Goal: Submit feedback/report problem: Submit feedback/report problem

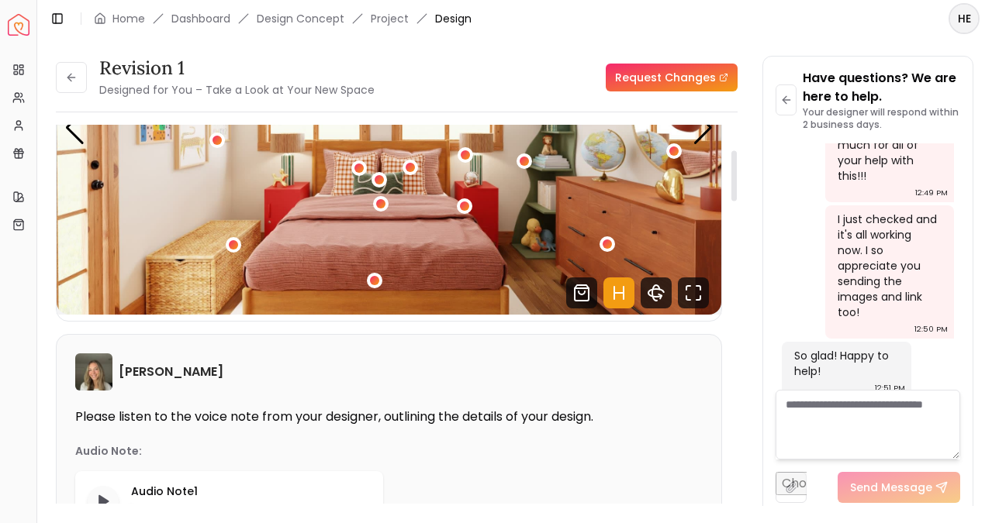
scroll to position [205, 0]
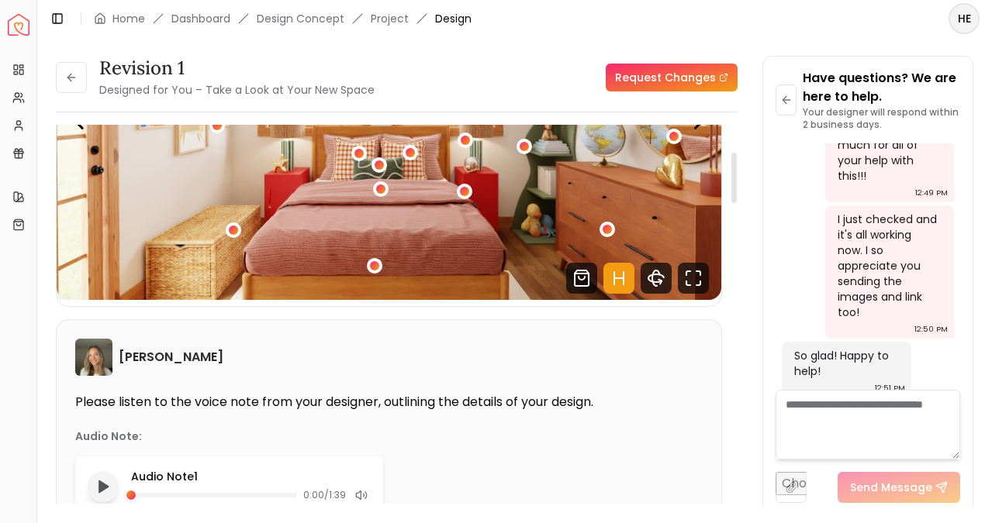
click at [102, 488] on polygon "Play audio note" at bounding box center [103, 487] width 9 height 12
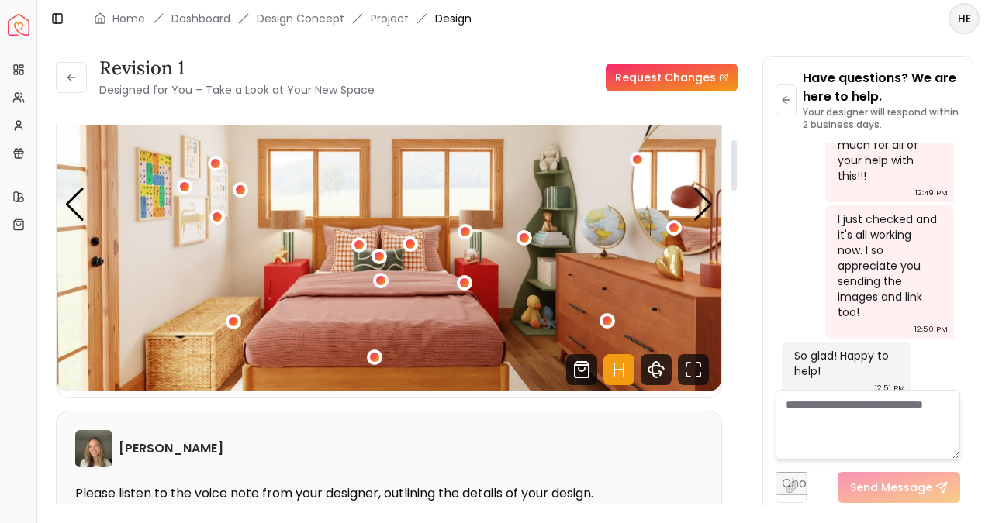
scroll to position [109, 0]
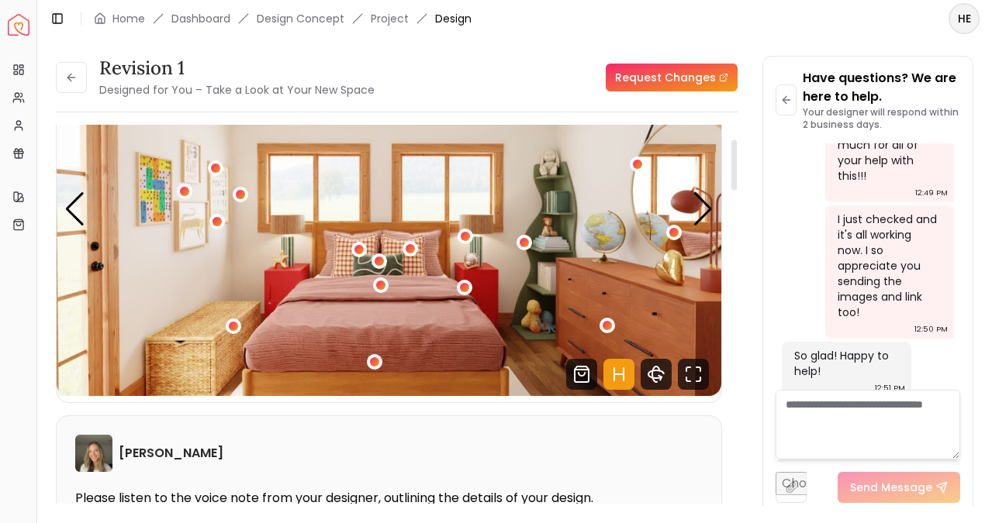
click at [609, 243] on img "1 / 5" at bounding box center [389, 209] width 664 height 374
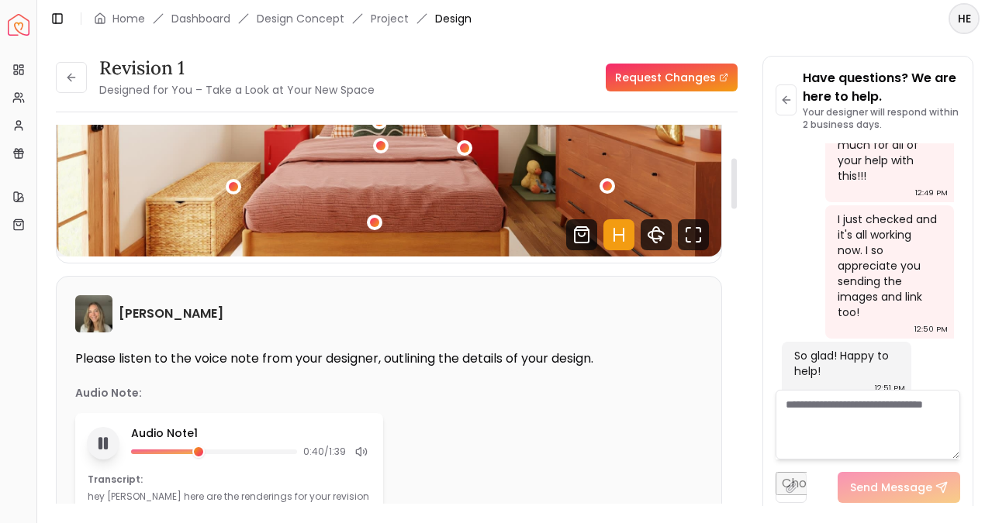
scroll to position [263, 0]
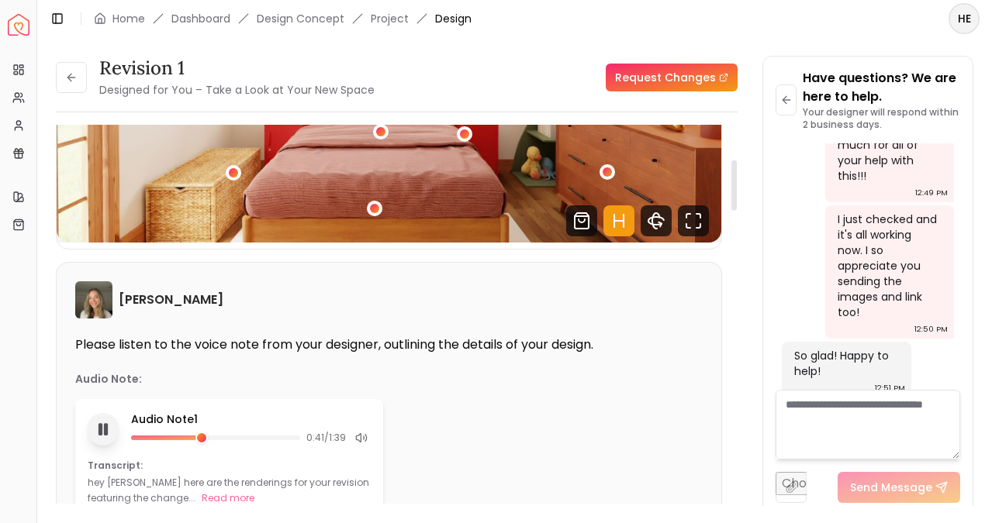
click at [101, 436] on icon "Pause audio note" at bounding box center [103, 430] width 16 height 16
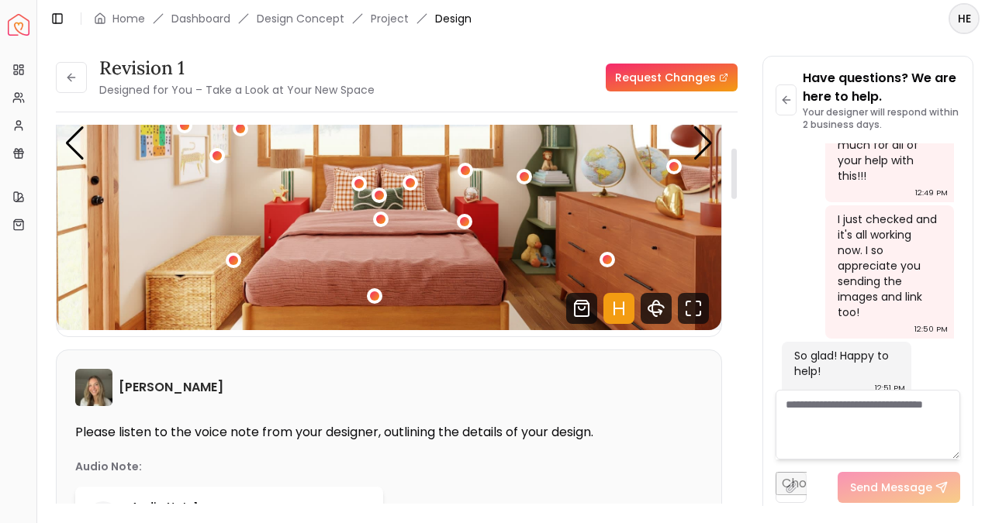
scroll to position [27, 0]
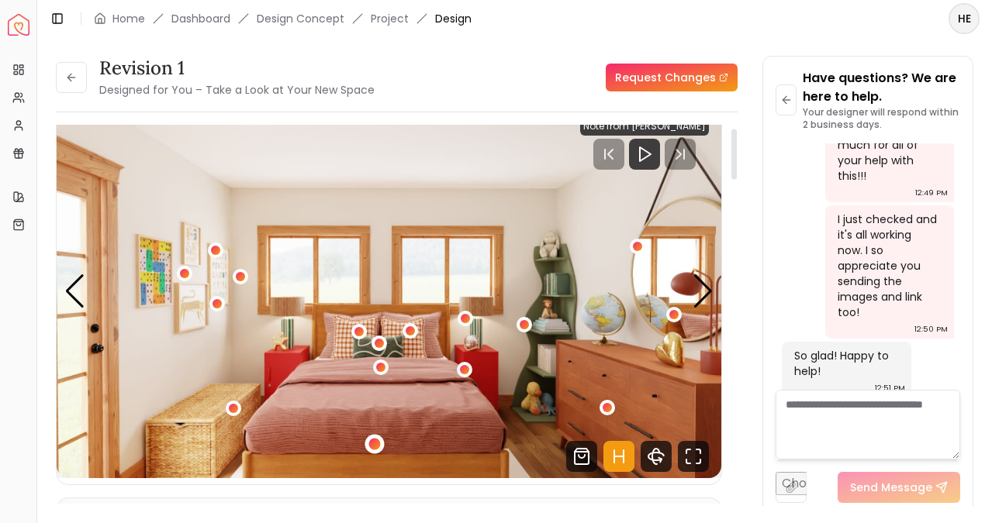
click at [378, 445] on div "1 / 5" at bounding box center [375, 444] width 12 height 12
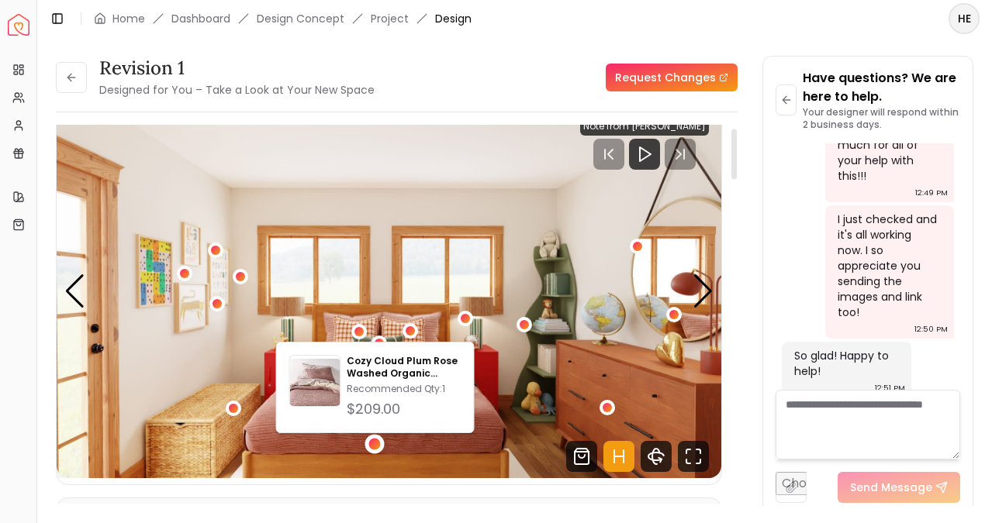
click at [418, 457] on img "1 / 5" at bounding box center [389, 292] width 664 height 374
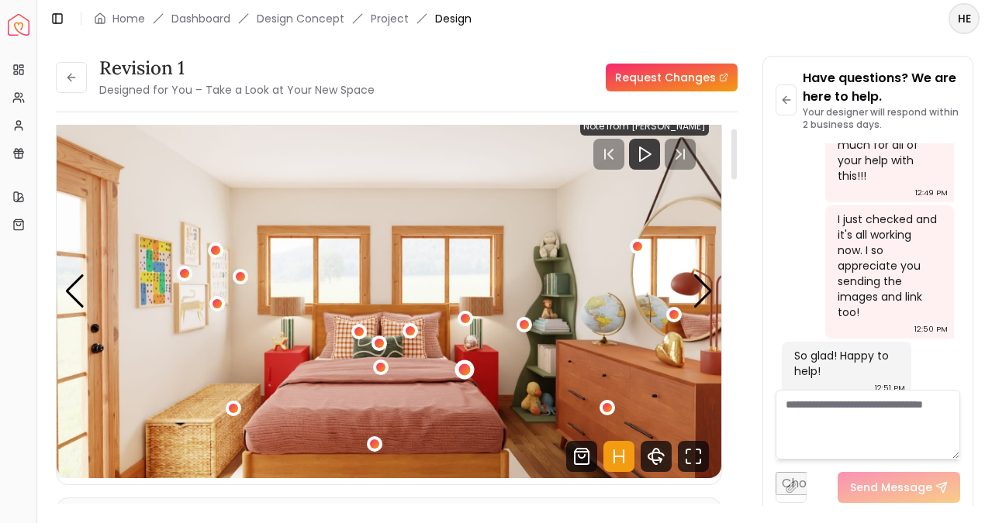
click at [469, 369] on div "1 / 5" at bounding box center [464, 370] width 12 height 12
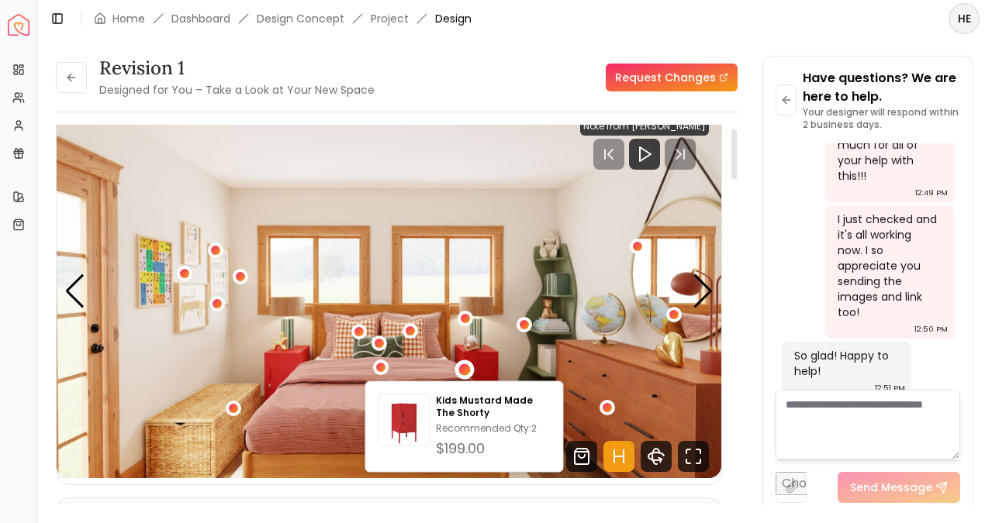
click at [389, 364] on img "1 / 5" at bounding box center [389, 292] width 664 height 374
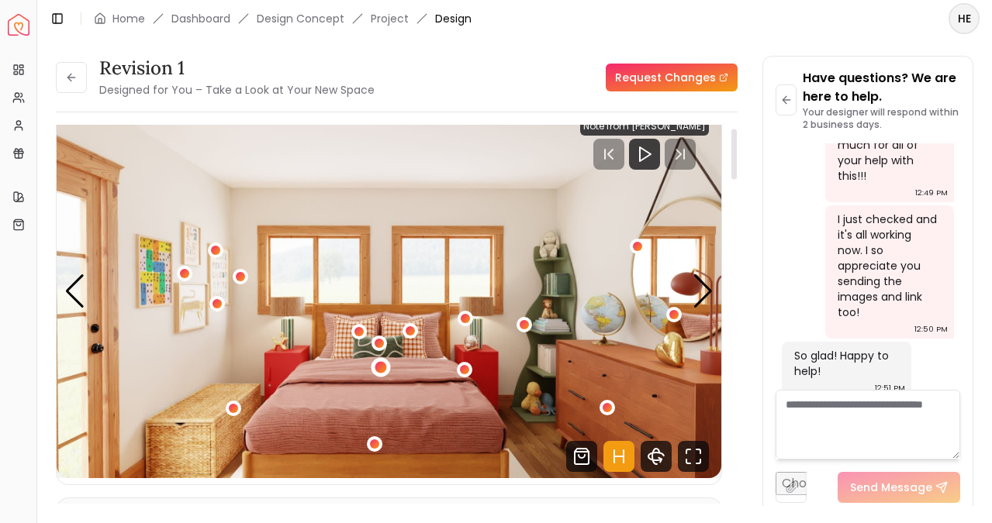
click at [385, 365] on div "1 / 5" at bounding box center [380, 368] width 12 height 12
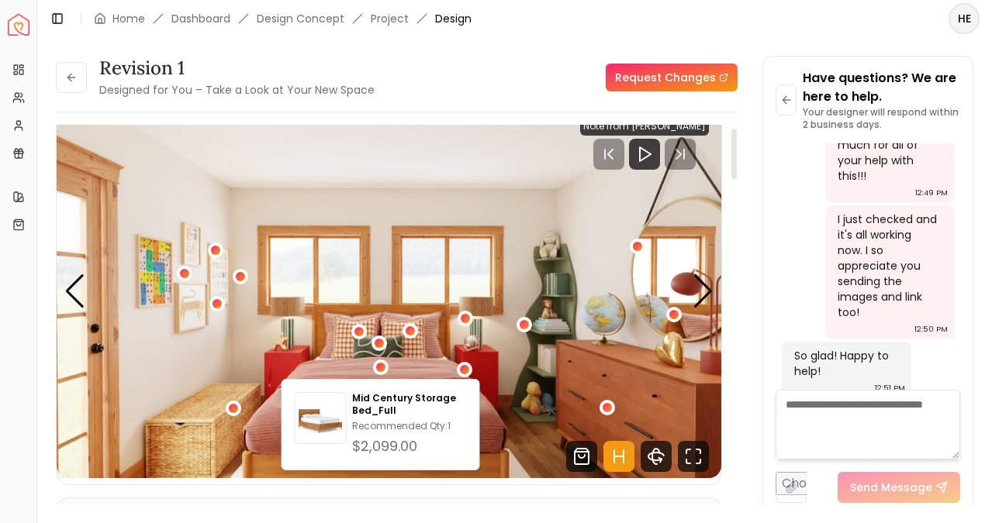
click at [682, 72] on link "Request Changes" at bounding box center [671, 78] width 132 height 28
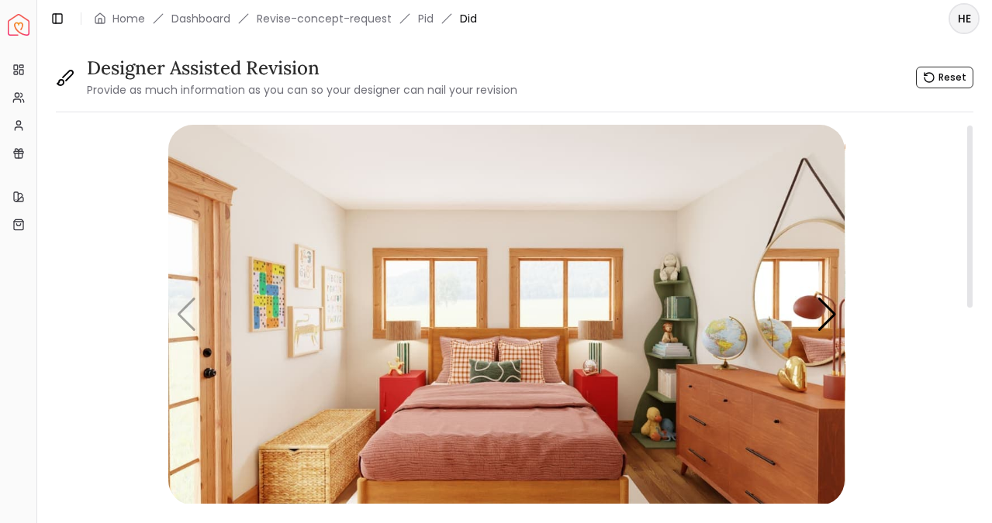
click at [501, 417] on img "1 / 5" at bounding box center [506, 315] width 676 height 381
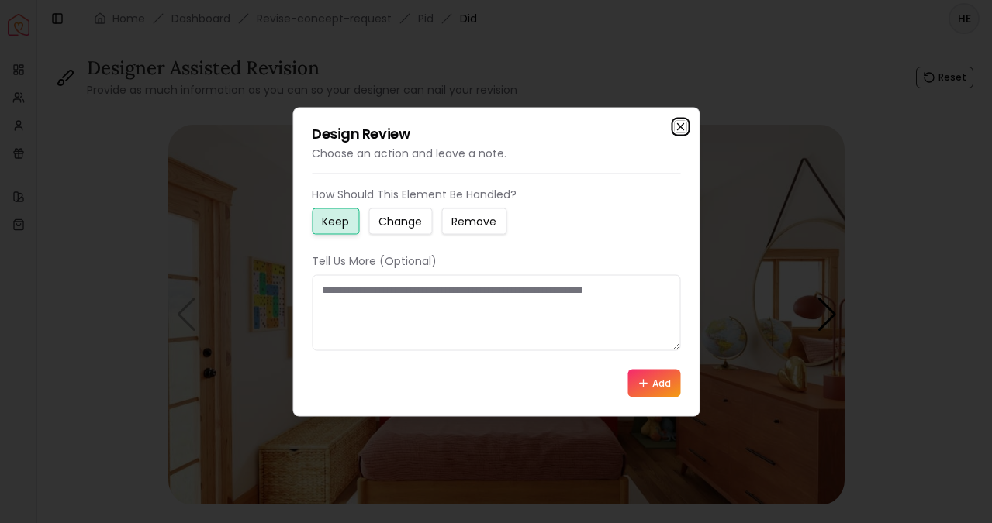
click at [677, 122] on icon "button" at bounding box center [680, 126] width 12 height 12
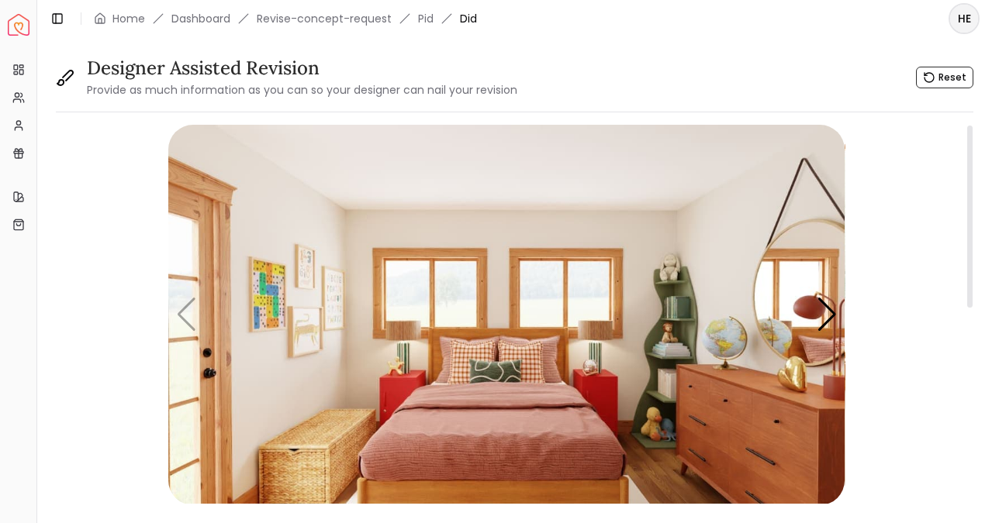
click at [497, 394] on img "1 / 5" at bounding box center [506, 315] width 676 height 381
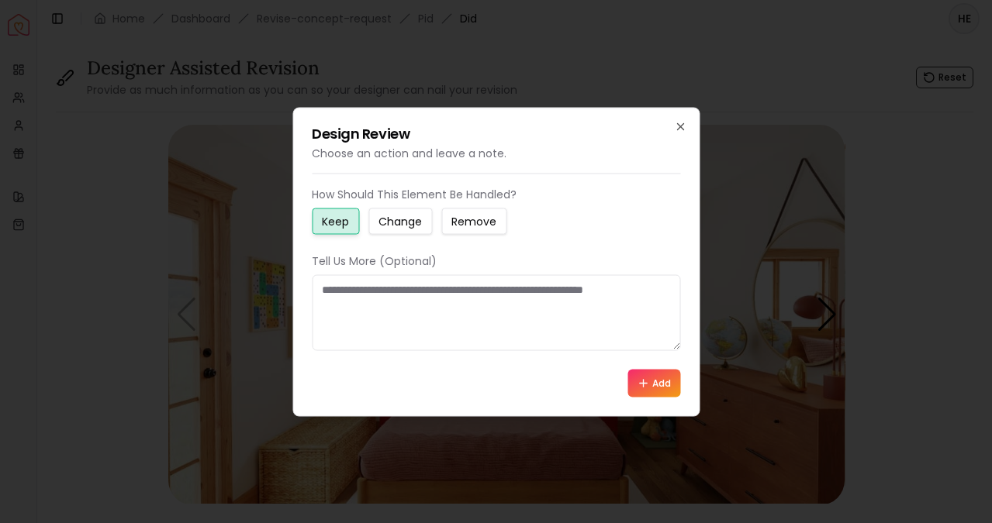
click at [420, 227] on small "Change" at bounding box center [399, 221] width 43 height 16
click at [420, 295] on textarea at bounding box center [496, 312] width 368 height 76
type textarea "*"
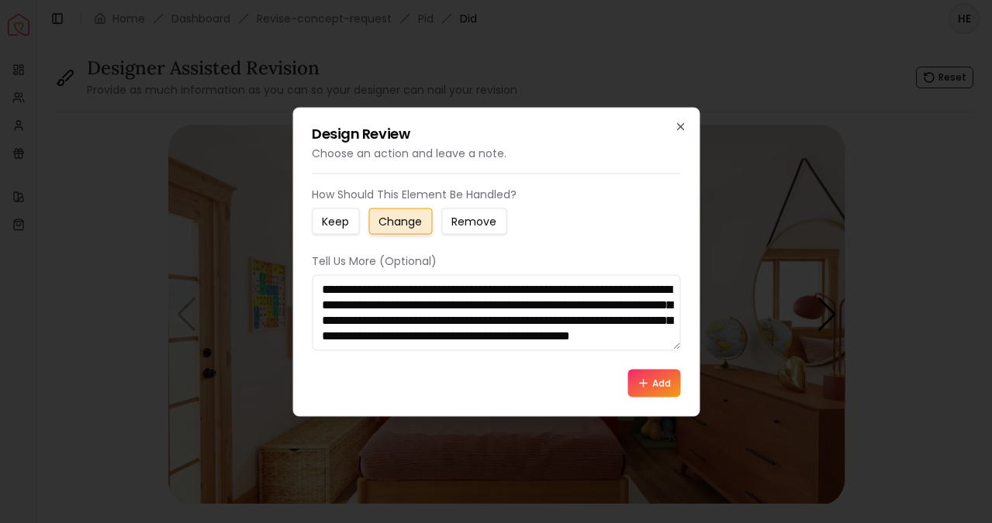
scroll to position [26, 0]
type textarea "**********"
click at [664, 381] on button "Add" at bounding box center [653, 383] width 53 height 28
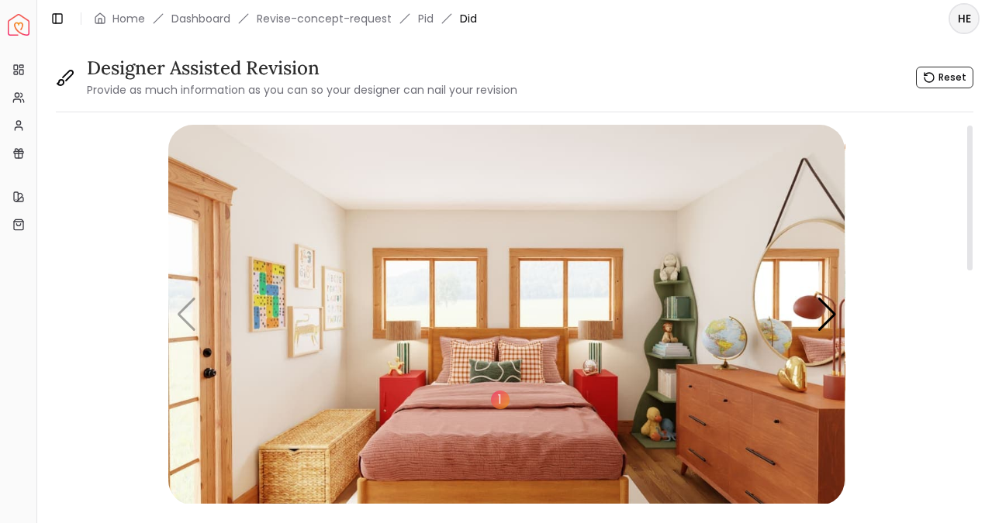
click at [632, 350] on img "1 / 5" at bounding box center [506, 315] width 676 height 381
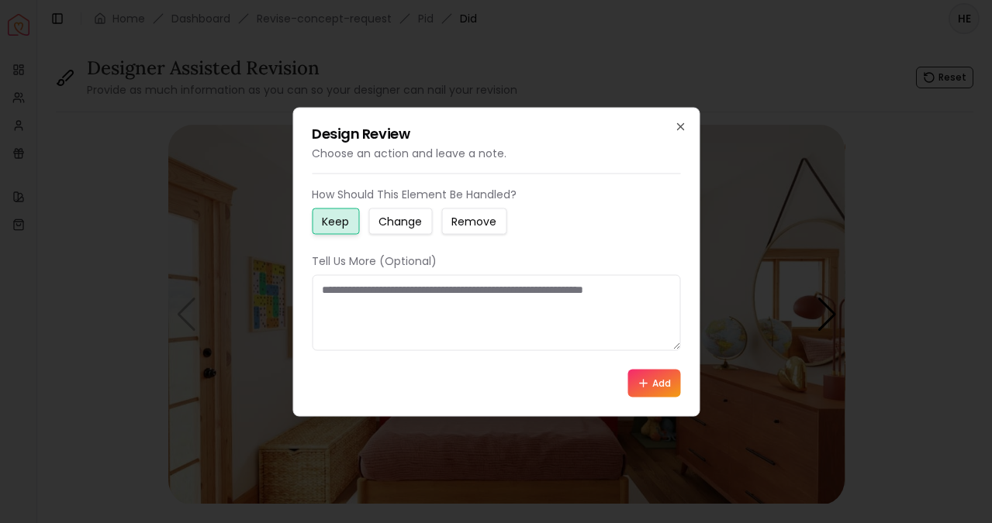
click at [410, 226] on small "Change" at bounding box center [399, 221] width 43 height 16
click at [415, 298] on textarea at bounding box center [496, 312] width 368 height 76
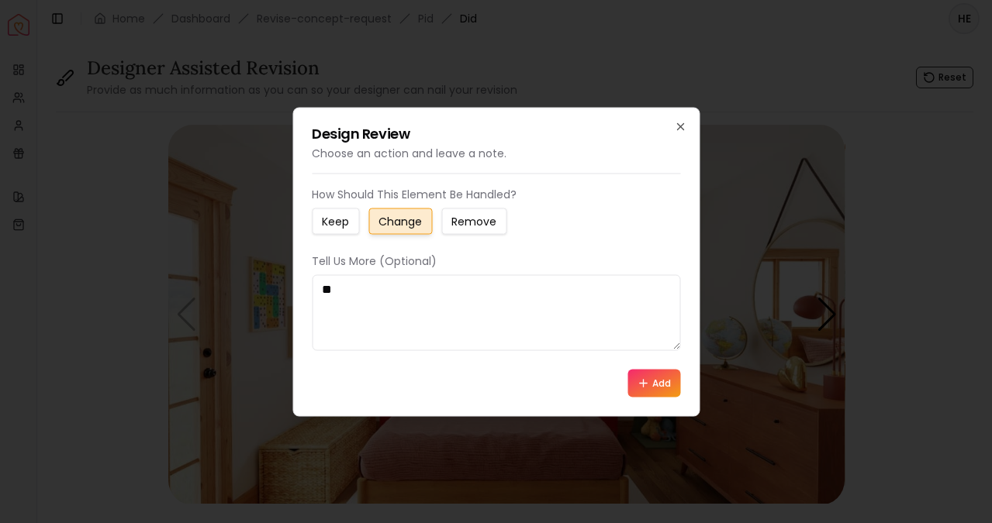
type textarea "*"
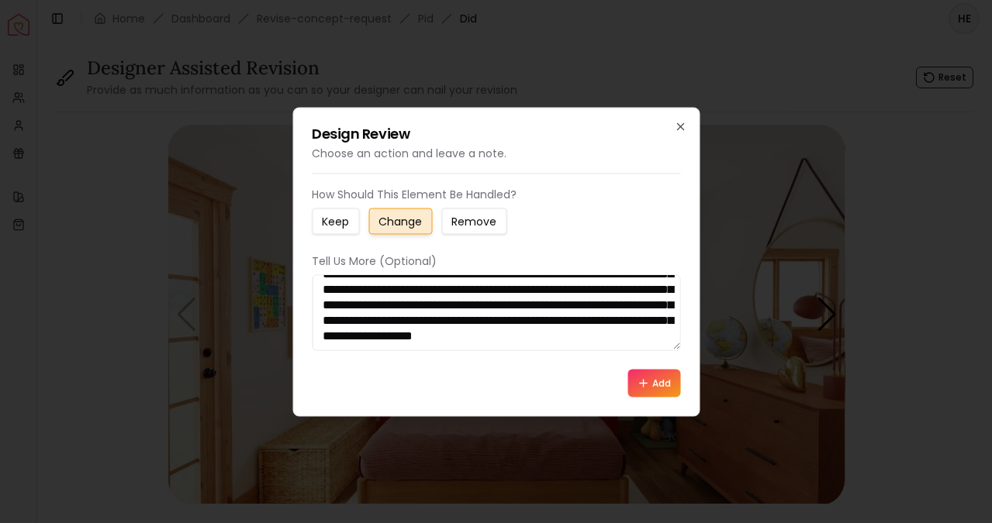
scroll to position [57, 0]
type textarea "**********"
click at [651, 377] on button "Add" at bounding box center [653, 383] width 53 height 28
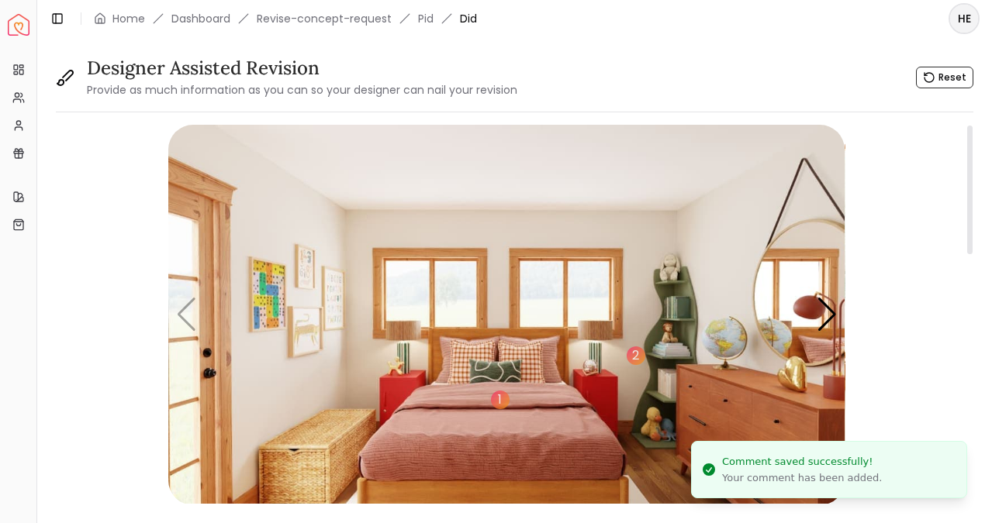
click at [600, 382] on img "1 / 5" at bounding box center [506, 315] width 676 height 381
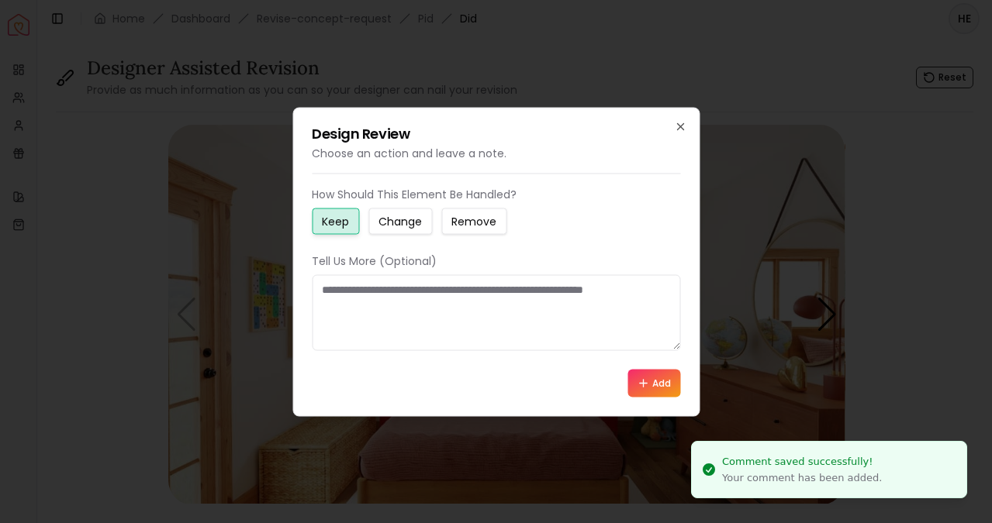
click at [406, 288] on textarea at bounding box center [496, 312] width 368 height 76
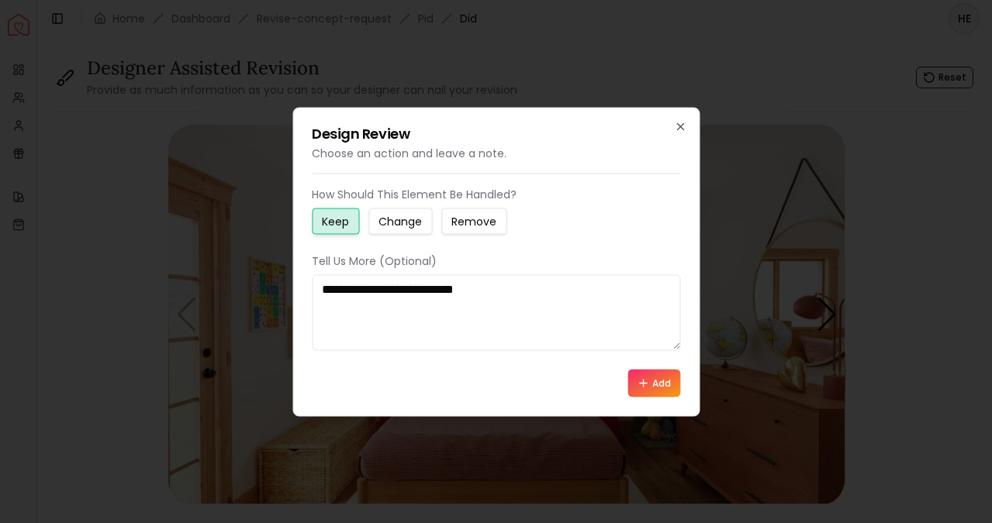
type textarea "**********"
click at [653, 385] on button "Add" at bounding box center [653, 383] width 53 height 28
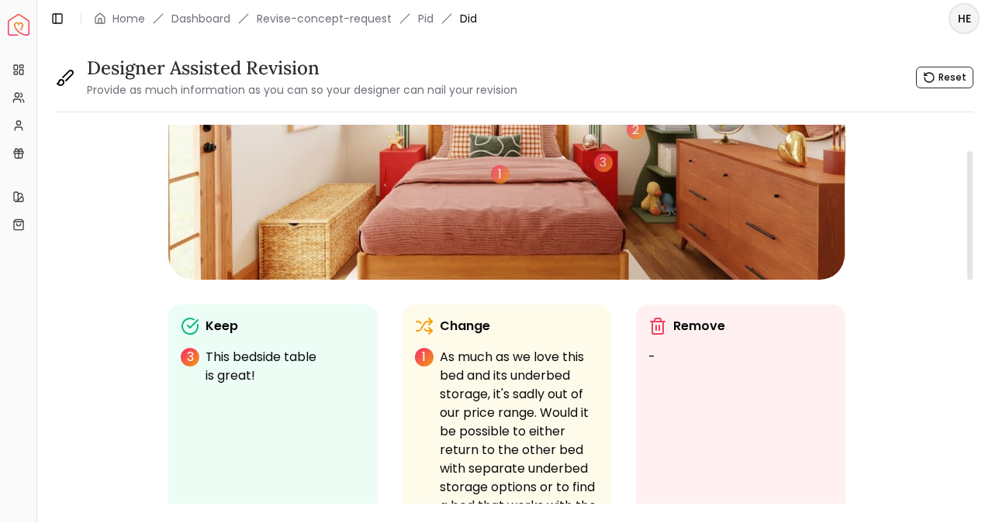
scroll to position [53, 0]
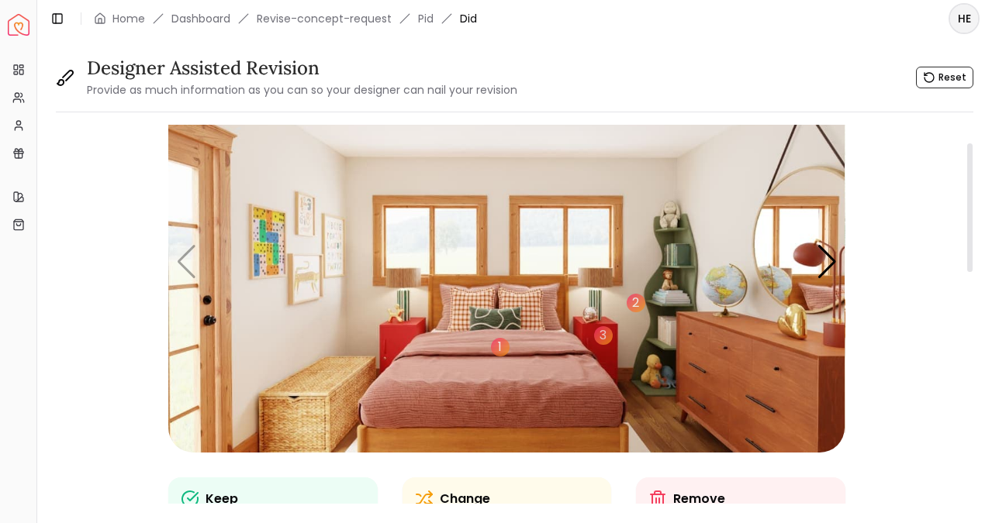
click at [326, 378] on img "1 / 5" at bounding box center [506, 262] width 676 height 381
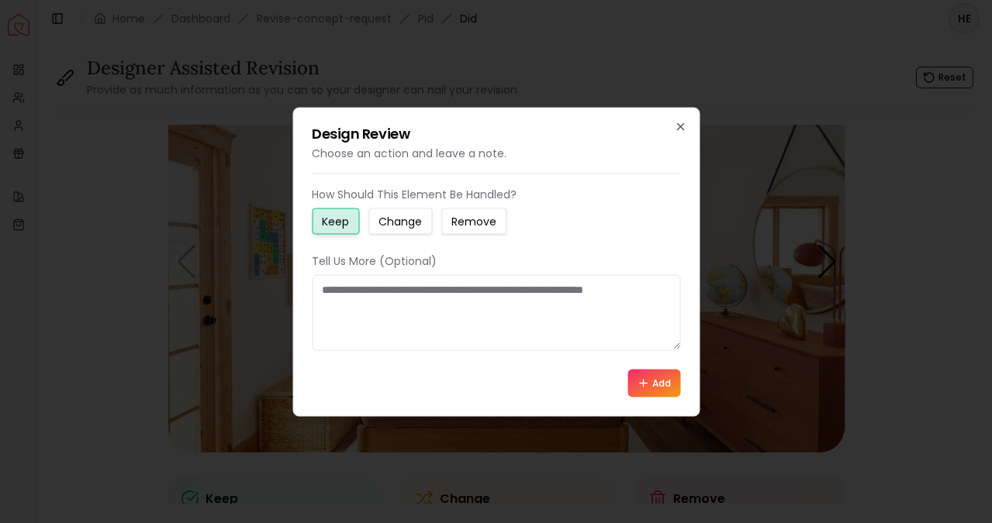
click at [389, 219] on small "Change" at bounding box center [399, 221] width 43 height 16
click at [374, 312] on textarea at bounding box center [496, 312] width 368 height 76
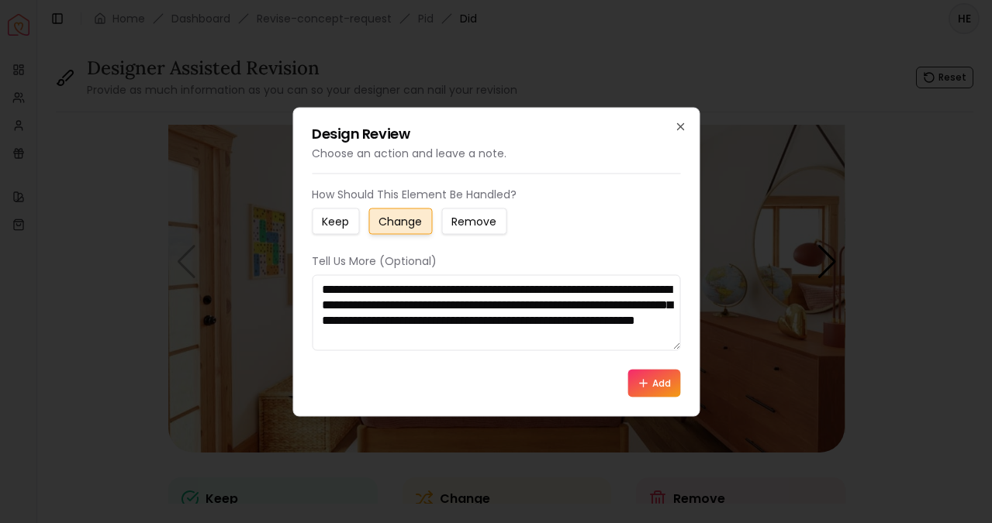
type textarea "**********"
click at [655, 377] on button "Add" at bounding box center [653, 383] width 53 height 28
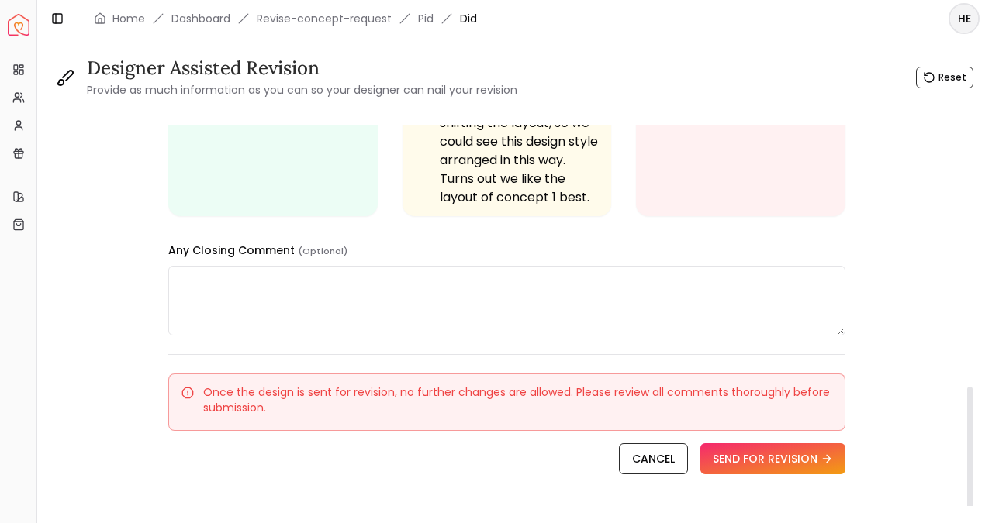
scroll to position [771, 0]
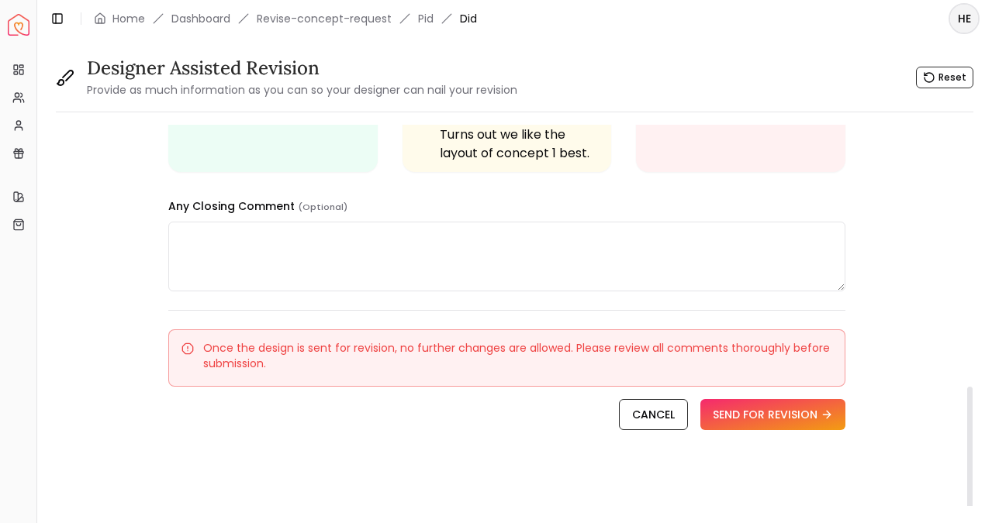
click at [613, 260] on textarea at bounding box center [506, 257] width 676 height 70
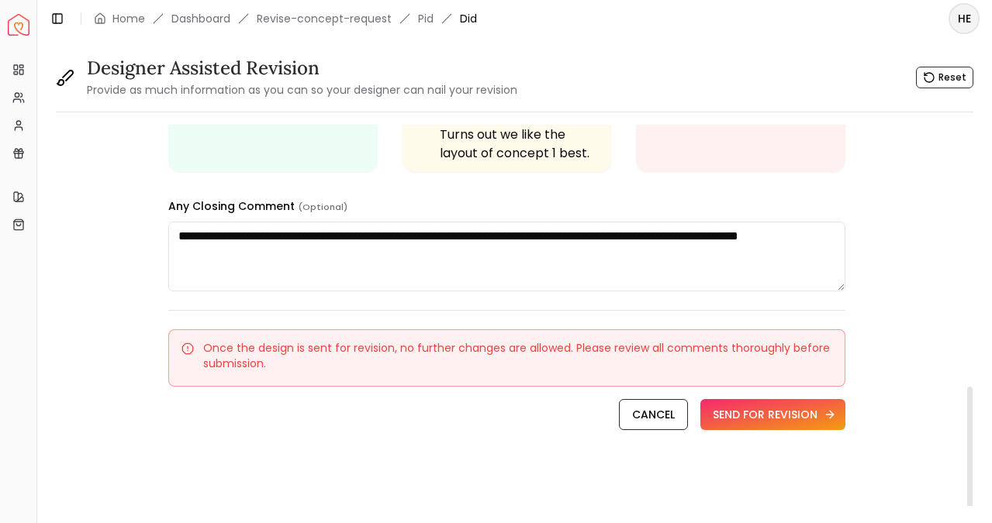
type textarea "**********"
click at [759, 419] on button "SEND FOR REVISION" at bounding box center [772, 414] width 145 height 31
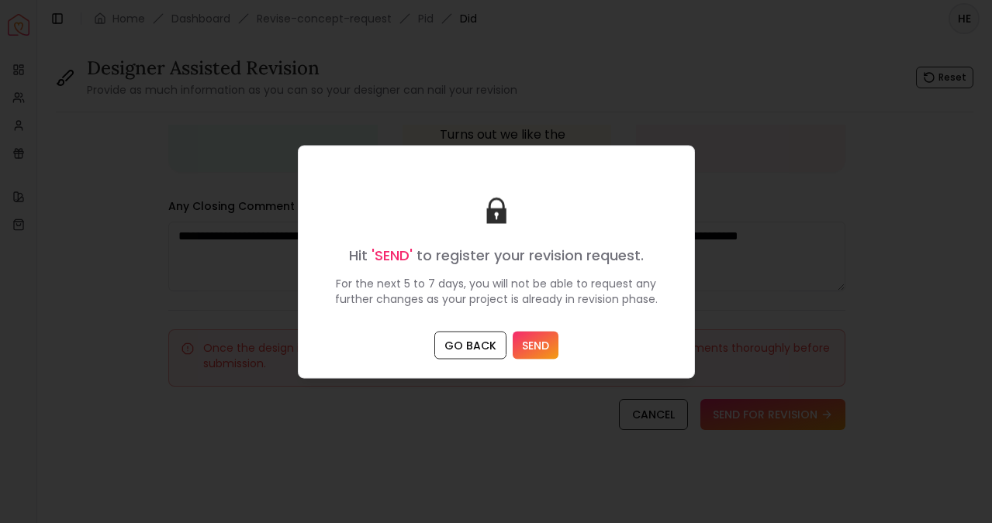
click at [530, 336] on button "SEND" at bounding box center [535, 345] width 46 height 28
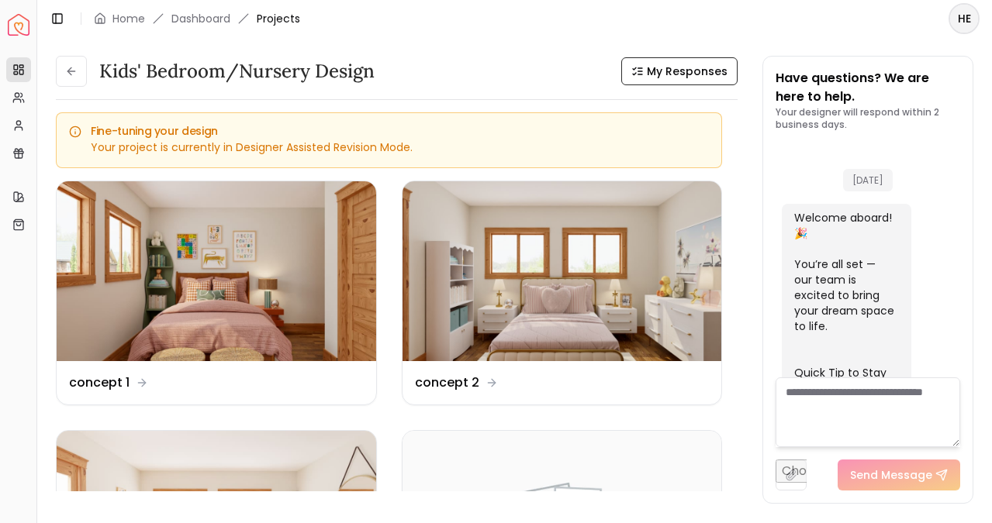
scroll to position [5270, 0]
